Goal: Transaction & Acquisition: Purchase product/service

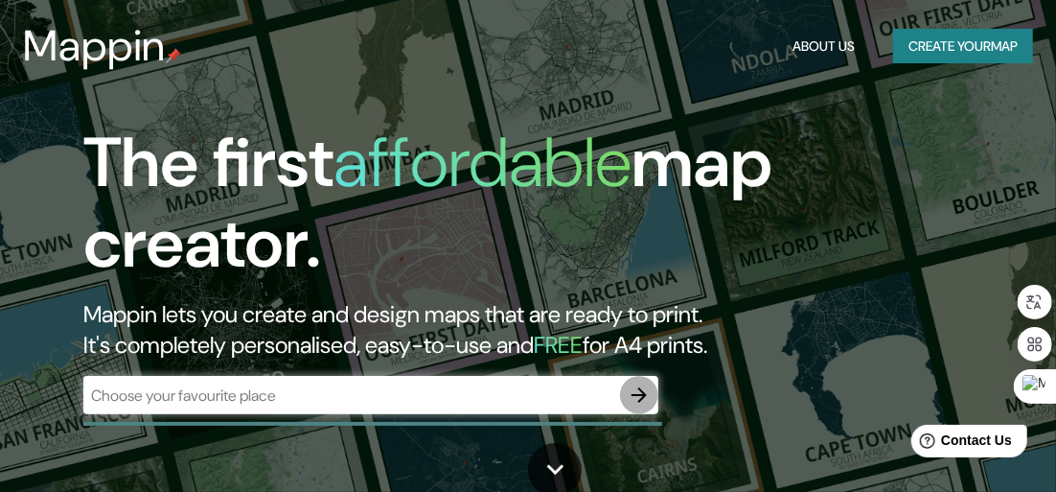
click at [645, 396] on icon "button" at bounding box center [639, 394] width 23 height 23
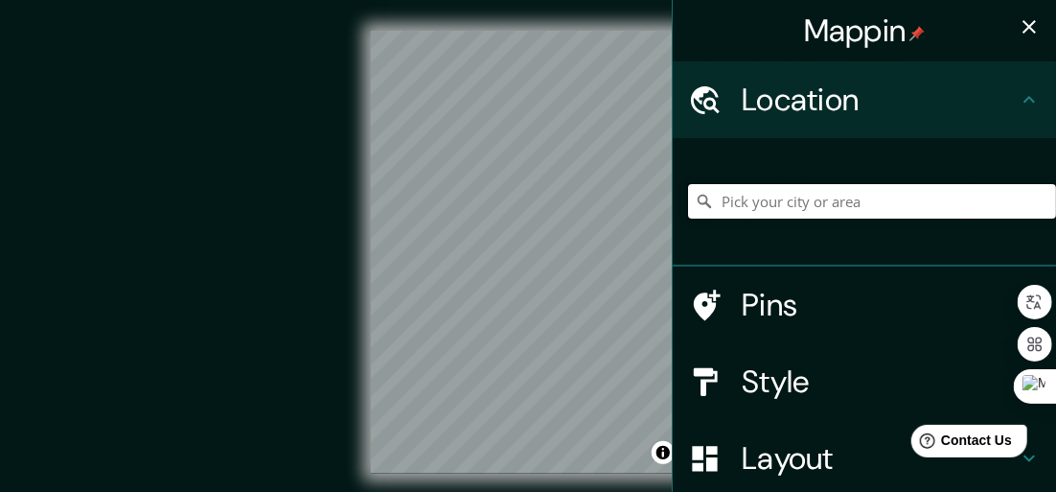
click at [782, 202] on input "Pick your city or area" at bounding box center [872, 201] width 368 height 35
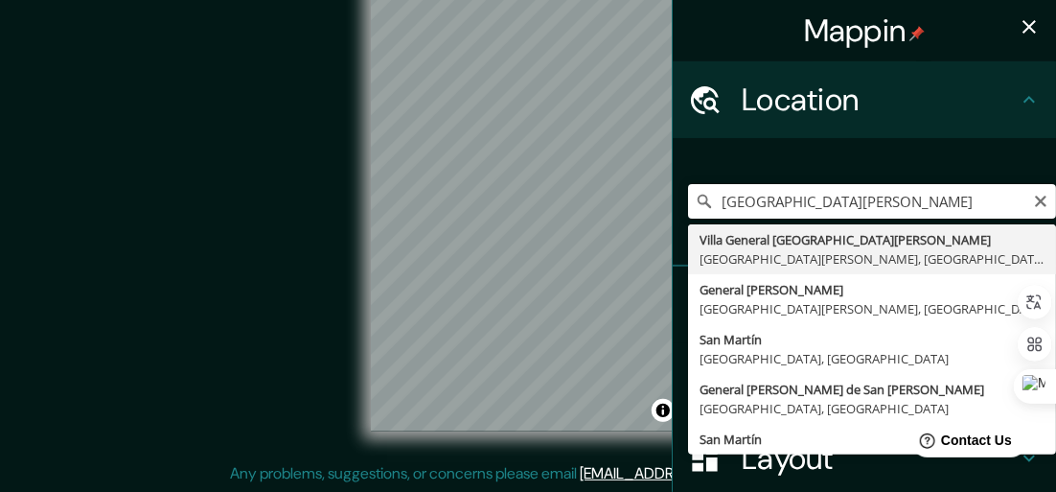
type input "[GEOGRAPHIC_DATA][PERSON_NAME], [GEOGRAPHIC_DATA][PERSON_NAME], [GEOGRAPHIC_DAT…"
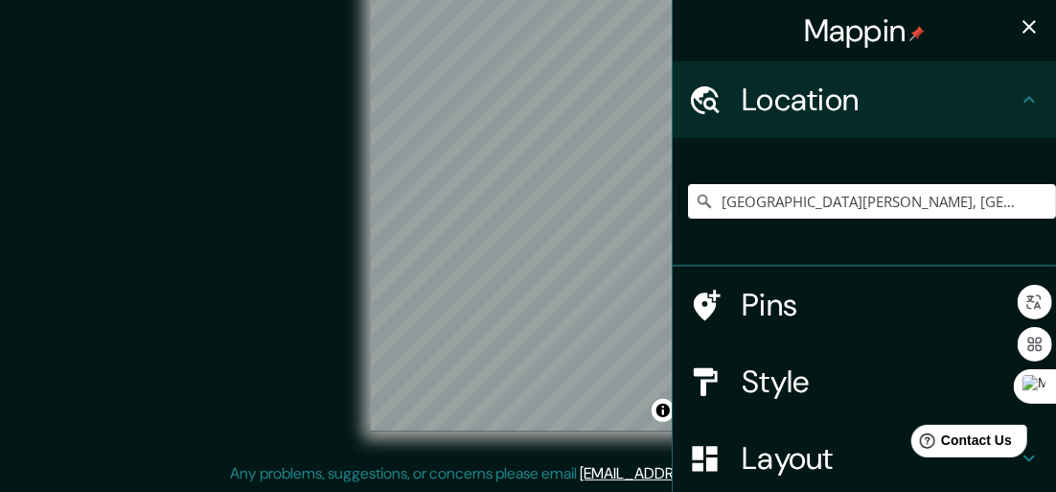
scroll to position [36, 0]
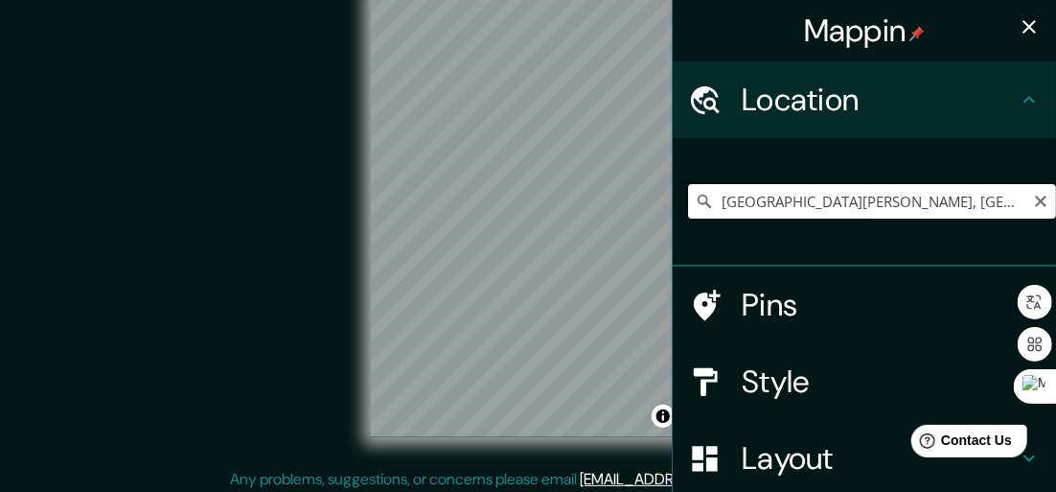
click at [824, 189] on input "[GEOGRAPHIC_DATA][PERSON_NAME], [GEOGRAPHIC_DATA][PERSON_NAME], [GEOGRAPHIC_DAT…" at bounding box center [872, 201] width 368 height 35
click at [1035, 197] on icon "Clear" at bounding box center [1041, 202] width 12 height 12
click at [799, 187] on input "Pick your city or area" at bounding box center [872, 201] width 368 height 35
click at [718, 191] on input "Pick your city or area" at bounding box center [872, 201] width 368 height 35
type input "a"
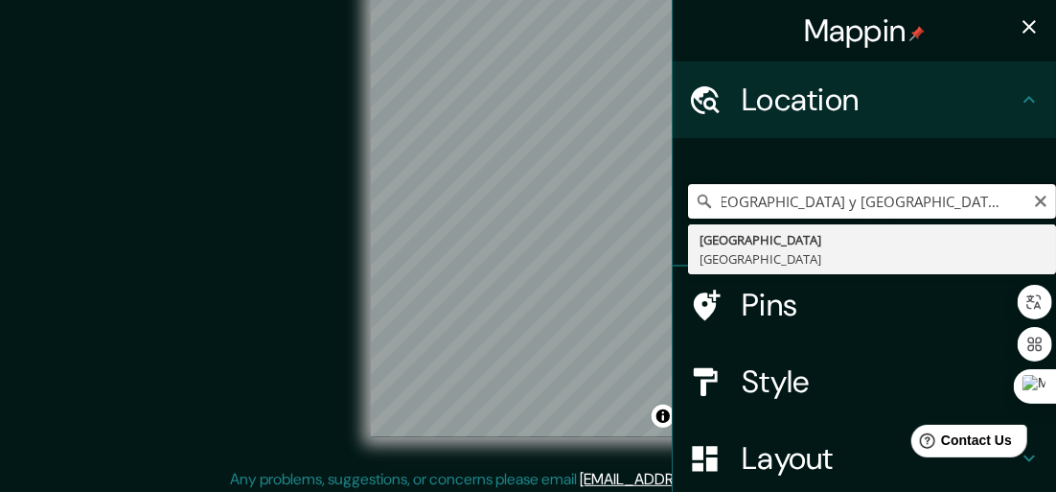
scroll to position [0, 0]
type input "[GEOGRAPHIC_DATA], [GEOGRAPHIC_DATA]"
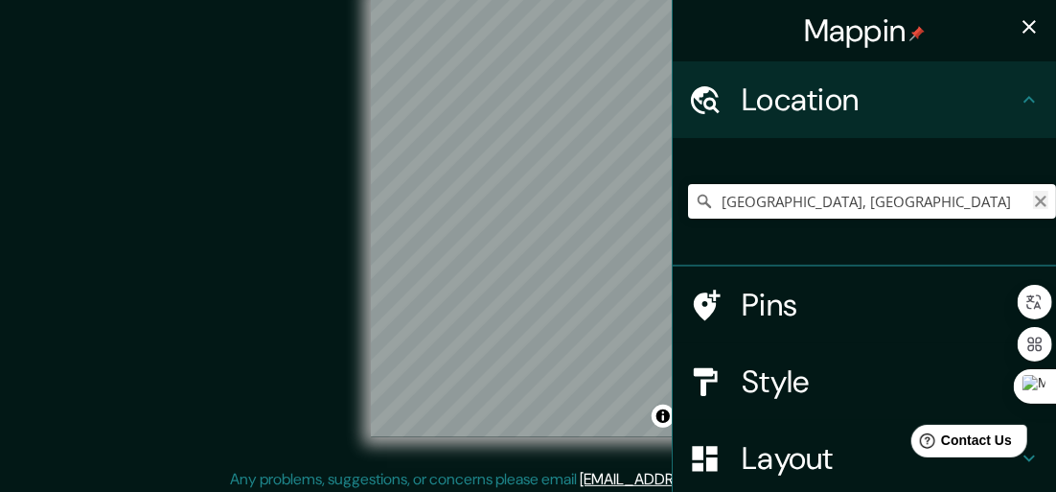
click at [1033, 206] on icon "Clear" at bounding box center [1040, 201] width 15 height 15
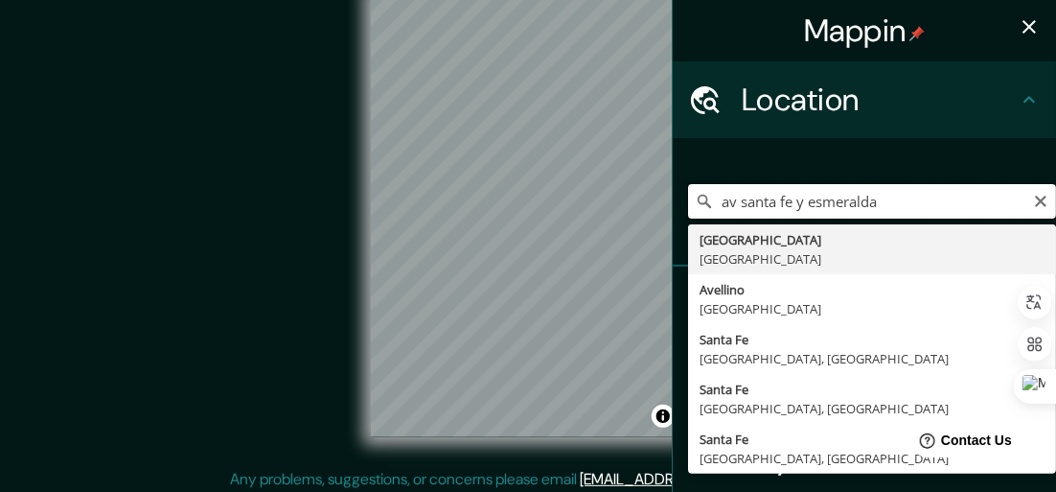
type input "av santa fe y esmeralda"
click at [1033, 199] on icon "Clear" at bounding box center [1040, 201] width 15 height 15
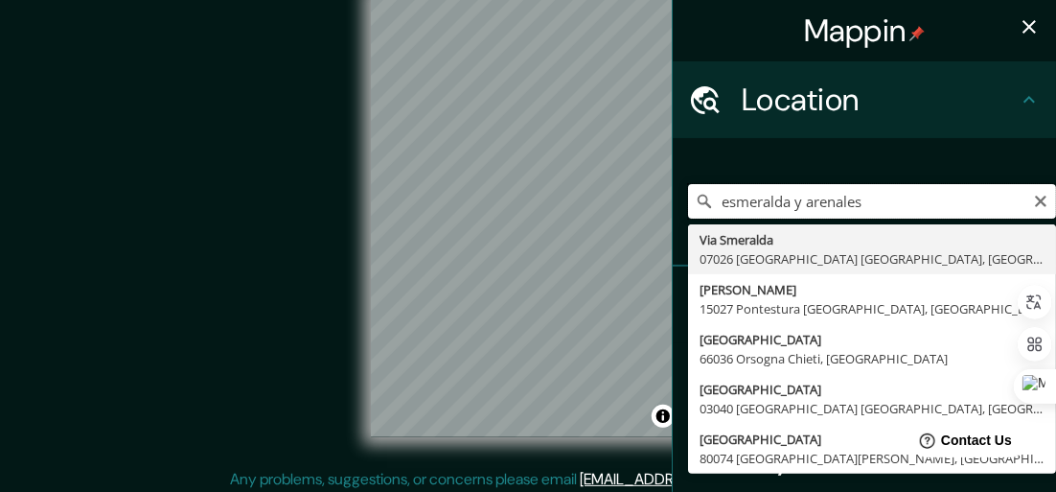
click at [735, 216] on input "esmeralda y arenales" at bounding box center [872, 201] width 368 height 35
click at [713, 202] on input "esmeralda y arenales" at bounding box center [872, 201] width 368 height 35
click at [708, 202] on input "esmeralda y arenales" at bounding box center [872, 201] width 368 height 35
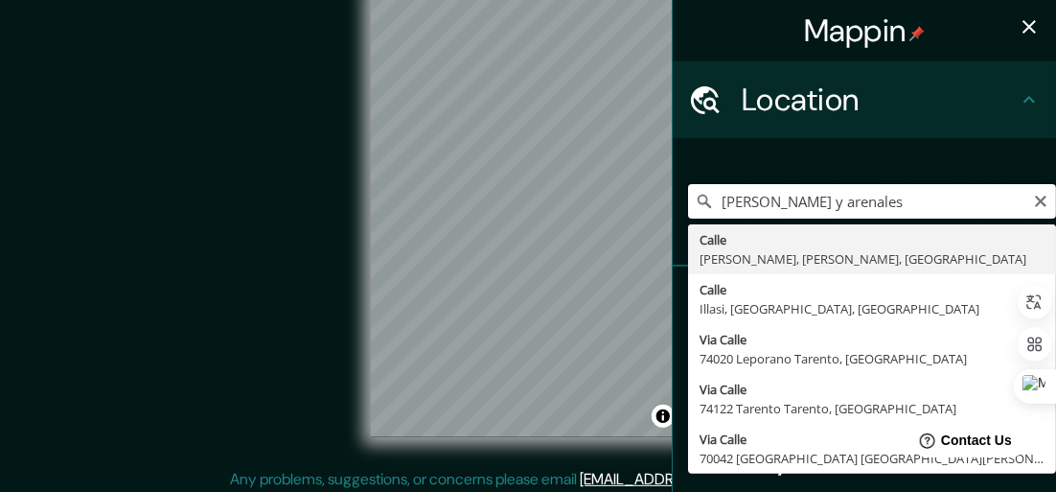
click at [828, 203] on input "[PERSON_NAME] y arenales" at bounding box center [872, 201] width 368 height 35
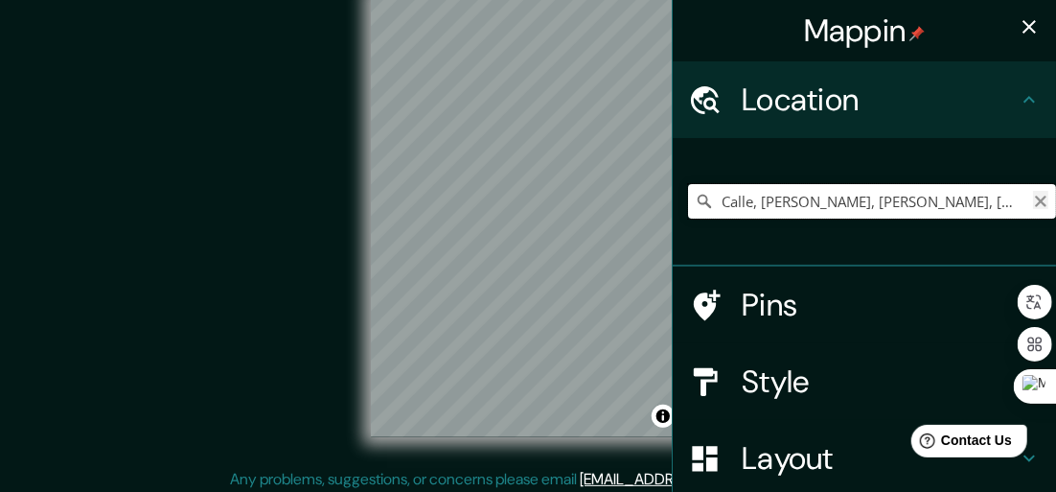
click at [1034, 200] on input "Calle, [PERSON_NAME], [PERSON_NAME], [GEOGRAPHIC_DATA]" at bounding box center [872, 201] width 368 height 35
type input "Calle, [PERSON_NAME], [PERSON_NAME], [GEOGRAPHIC_DATA]"
click at [1033, 202] on icon "Clear" at bounding box center [1040, 201] width 15 height 15
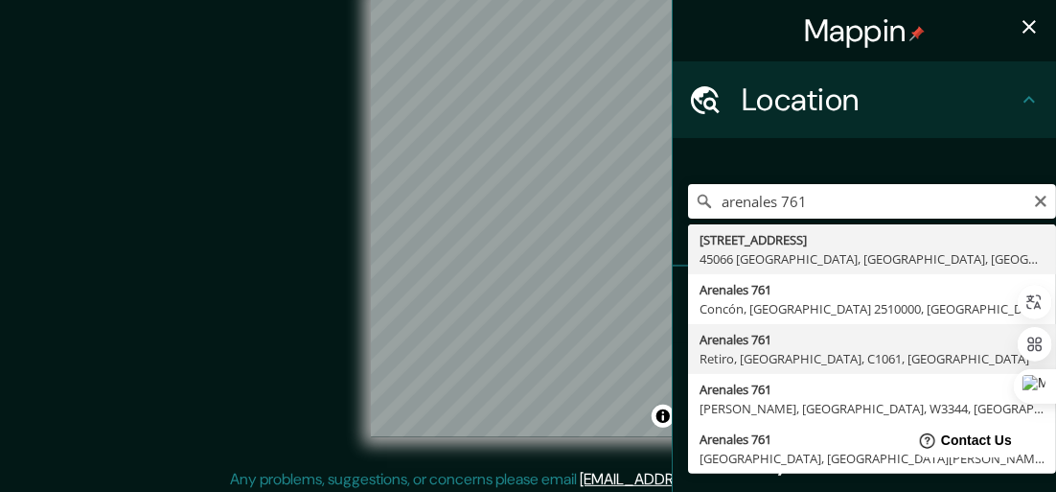
type input "[STREET_ADDRESS]"
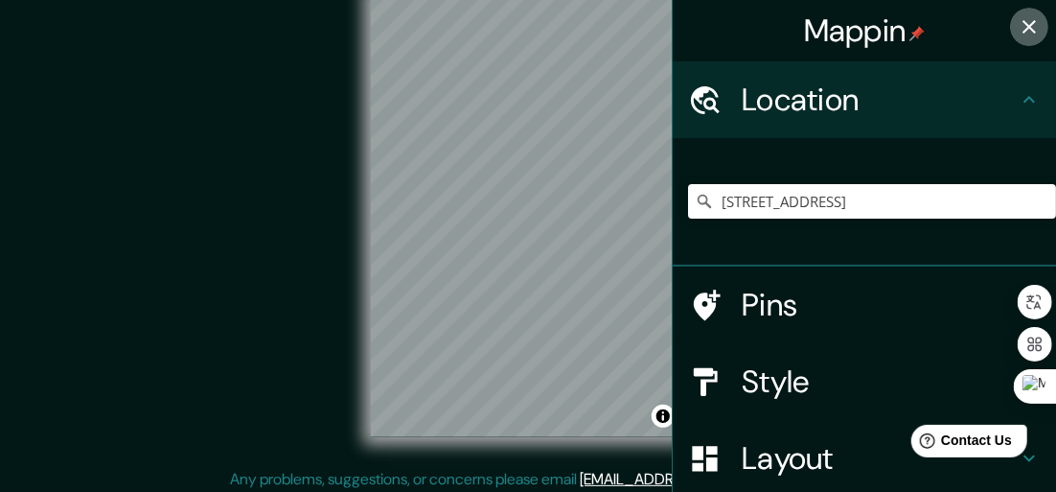
click at [1023, 26] on icon "button" at bounding box center [1029, 26] width 13 height 13
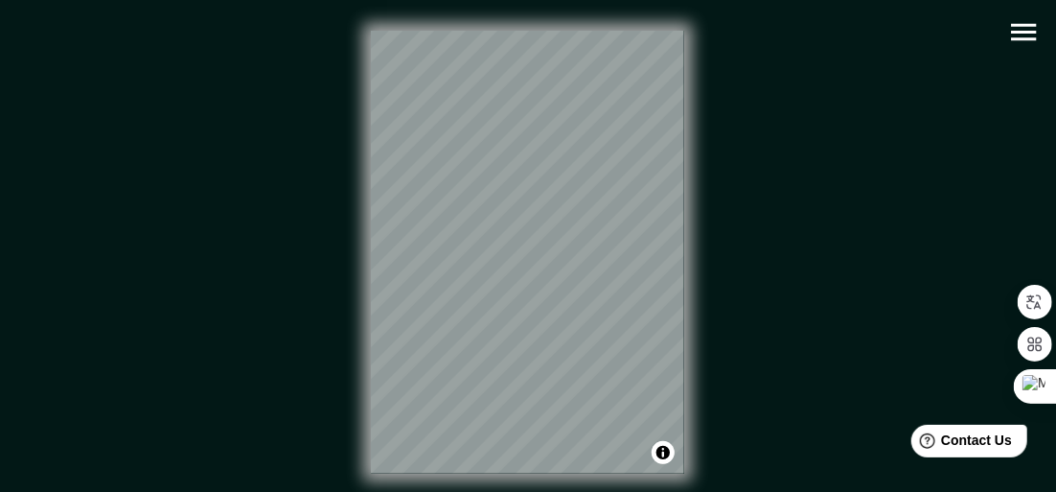
click at [1027, 32] on icon "button" at bounding box center [1023, 32] width 25 height 17
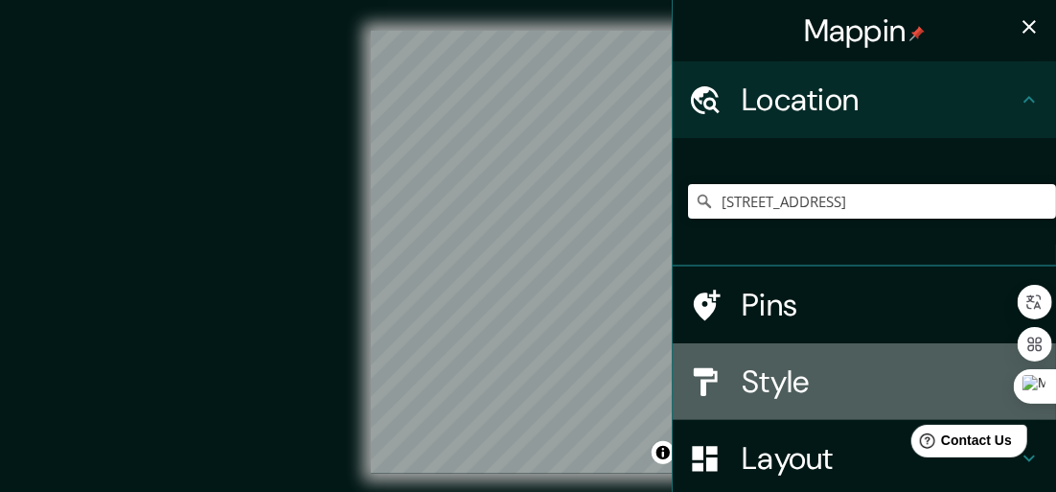
click at [742, 380] on h4 "Style" at bounding box center [880, 381] width 276 height 38
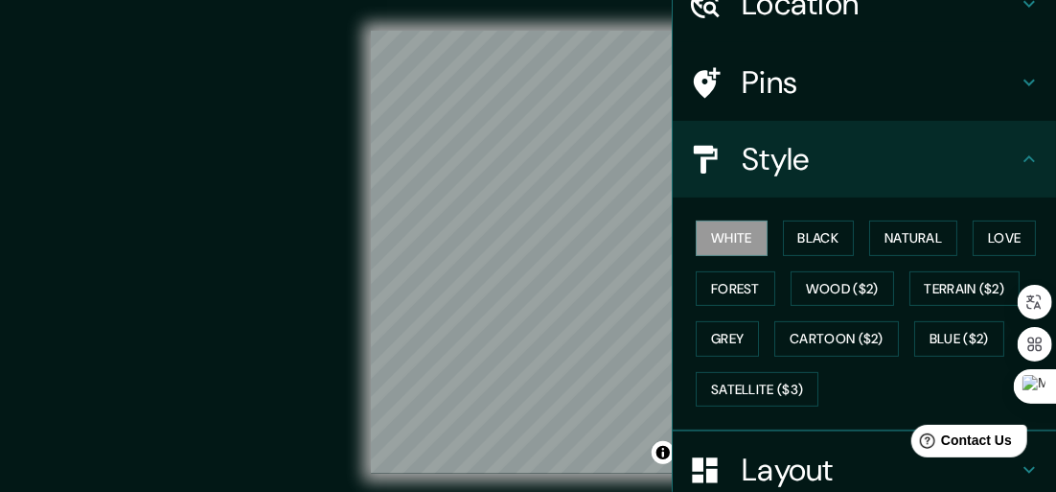
scroll to position [192, 0]
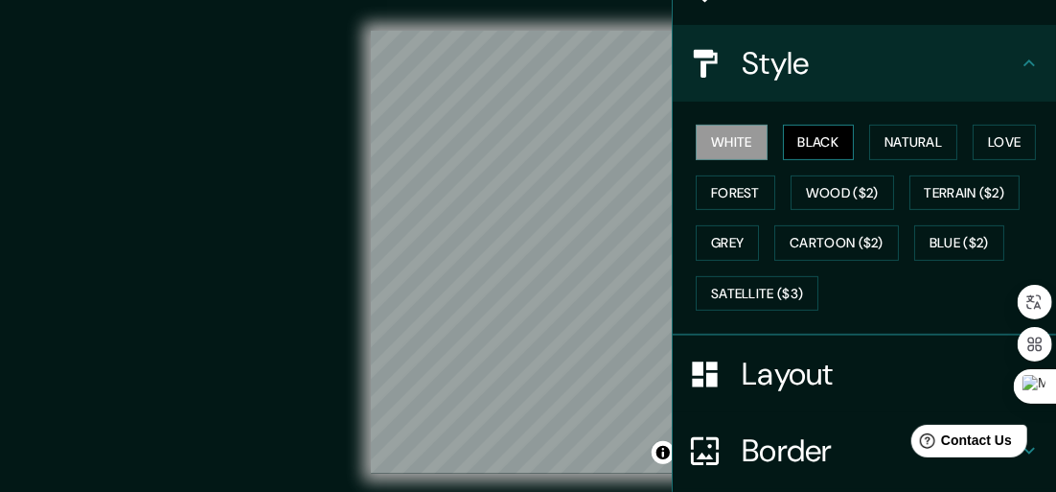
click at [801, 132] on button "Black" at bounding box center [819, 142] width 72 height 35
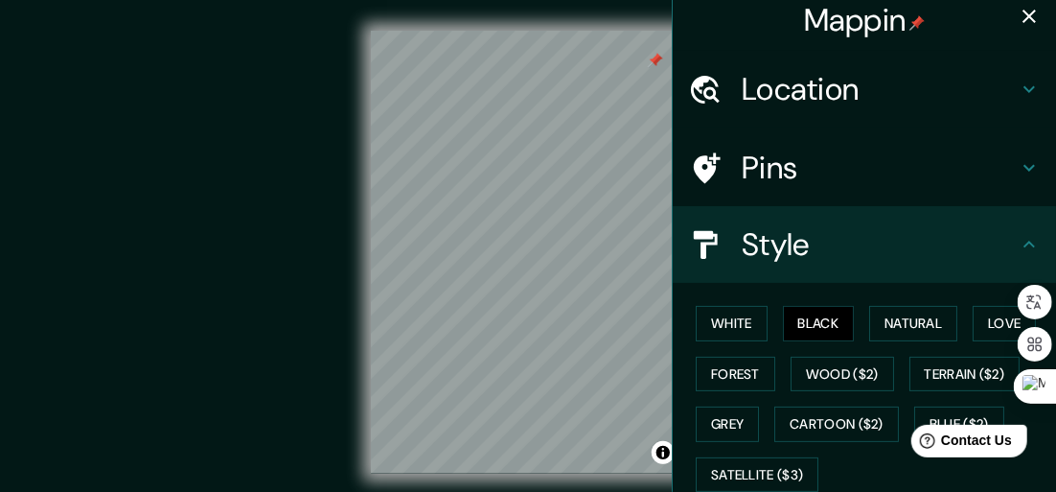
scroll to position [0, 0]
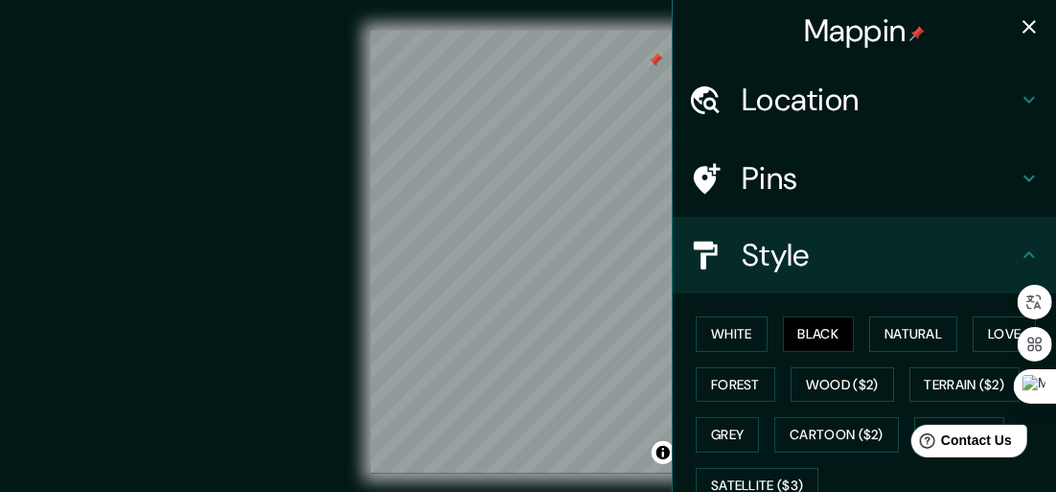
click at [1018, 22] on icon "button" at bounding box center [1029, 26] width 23 height 23
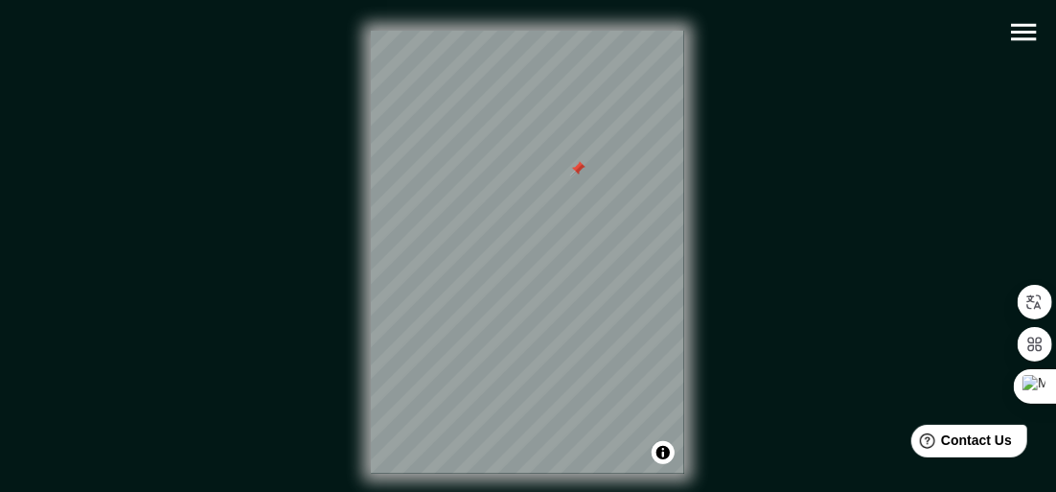
click at [1037, 30] on icon "button" at bounding box center [1024, 32] width 34 height 34
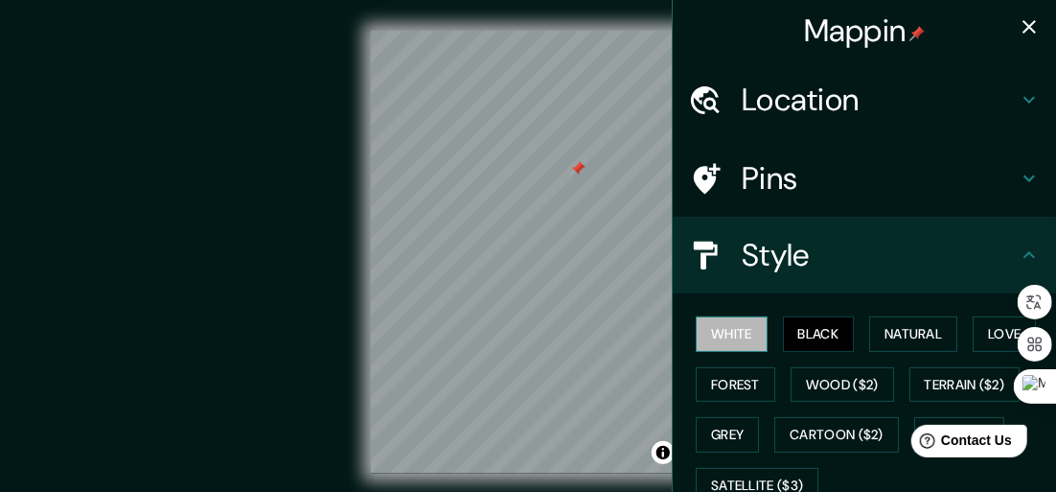
click at [719, 335] on button "White" at bounding box center [732, 333] width 72 height 35
click at [1018, 30] on icon "button" at bounding box center [1029, 26] width 23 height 23
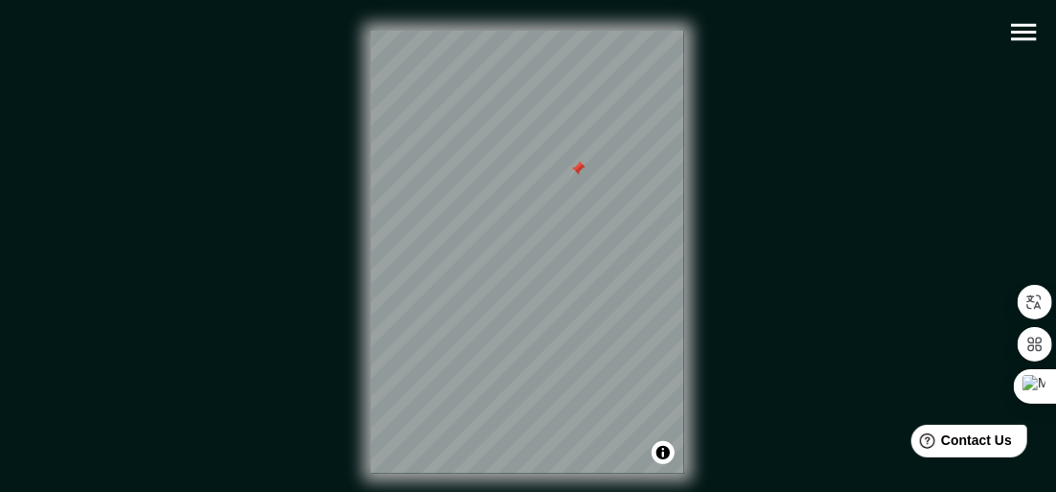
click at [577, 168] on div at bounding box center [577, 168] width 15 height 15
click at [1021, 25] on icon "button" at bounding box center [1023, 32] width 25 height 17
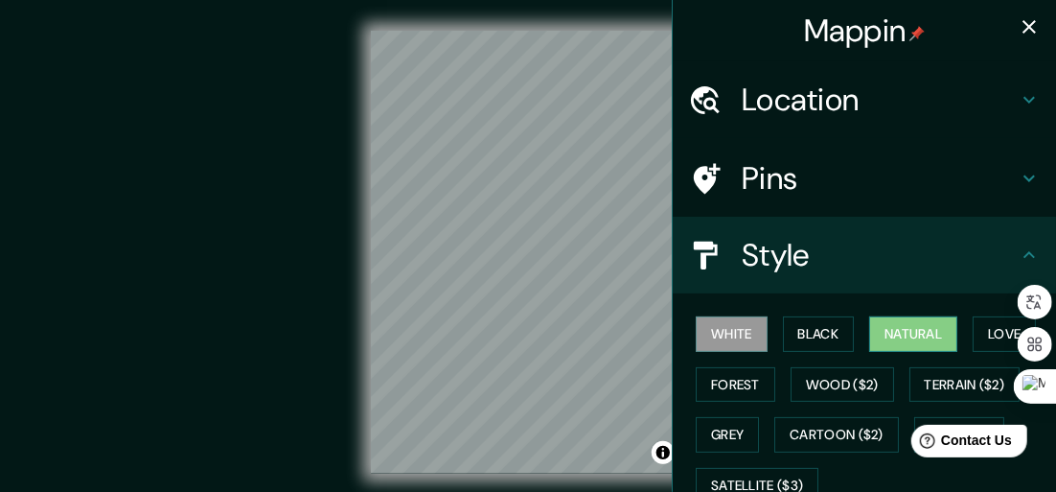
click at [877, 328] on button "Natural" at bounding box center [913, 333] width 88 height 35
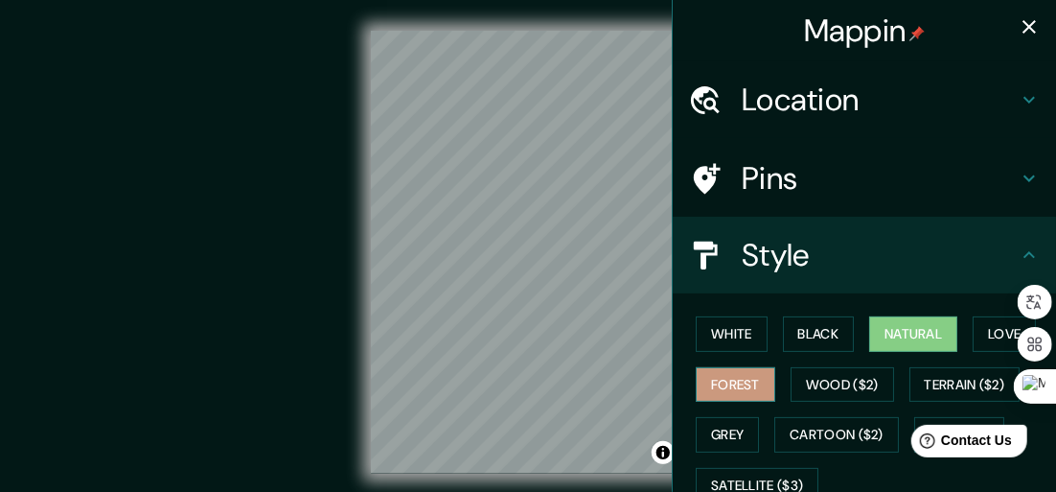
click at [697, 380] on button "Forest" at bounding box center [736, 384] width 80 height 35
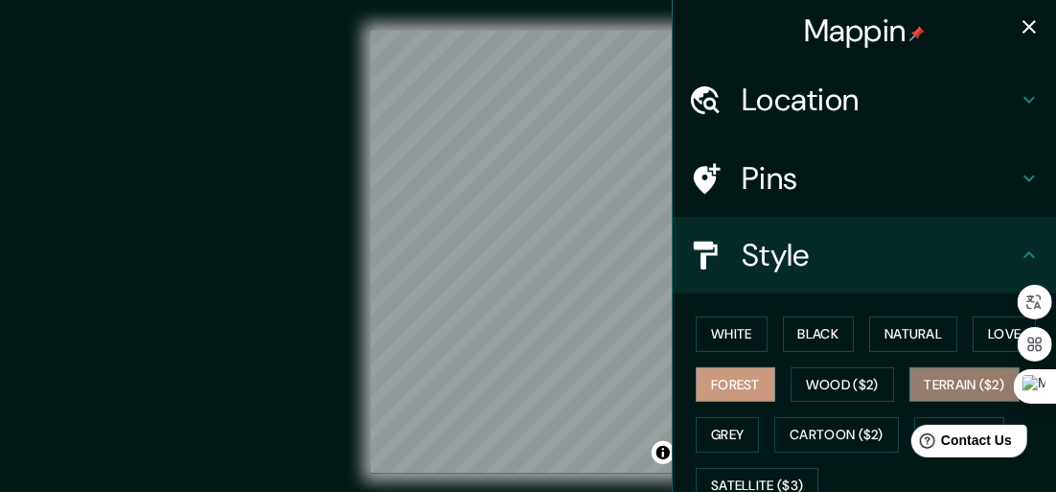
click at [914, 388] on button "Terrain ($2)" at bounding box center [965, 384] width 111 height 35
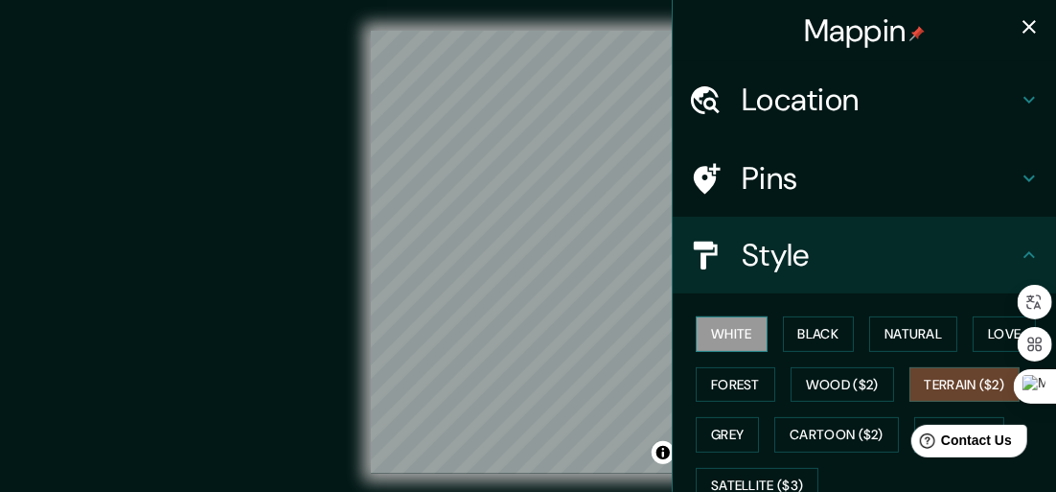
click at [724, 335] on button "White" at bounding box center [732, 333] width 72 height 35
click at [797, 341] on button "Black" at bounding box center [819, 333] width 72 height 35
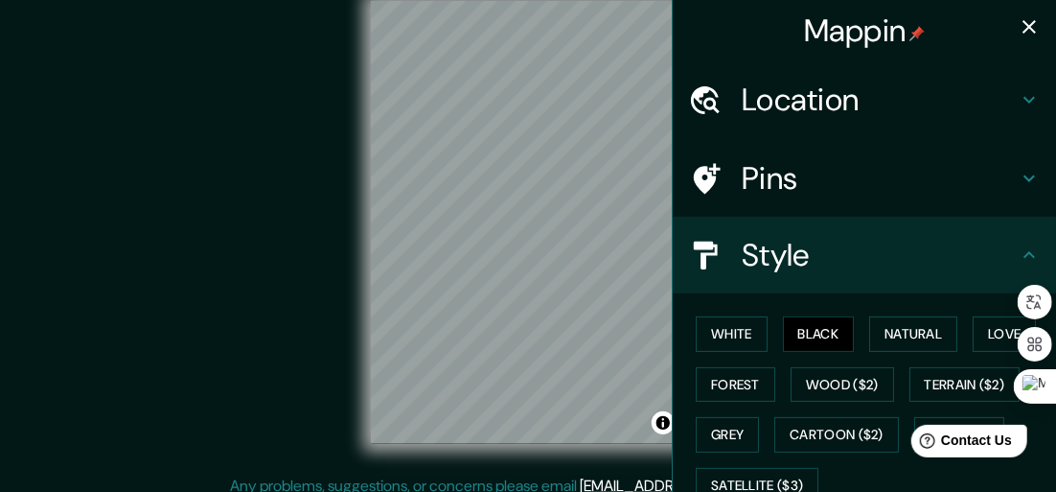
scroll to position [33, 0]
